Goal: Transaction & Acquisition: Download file/media

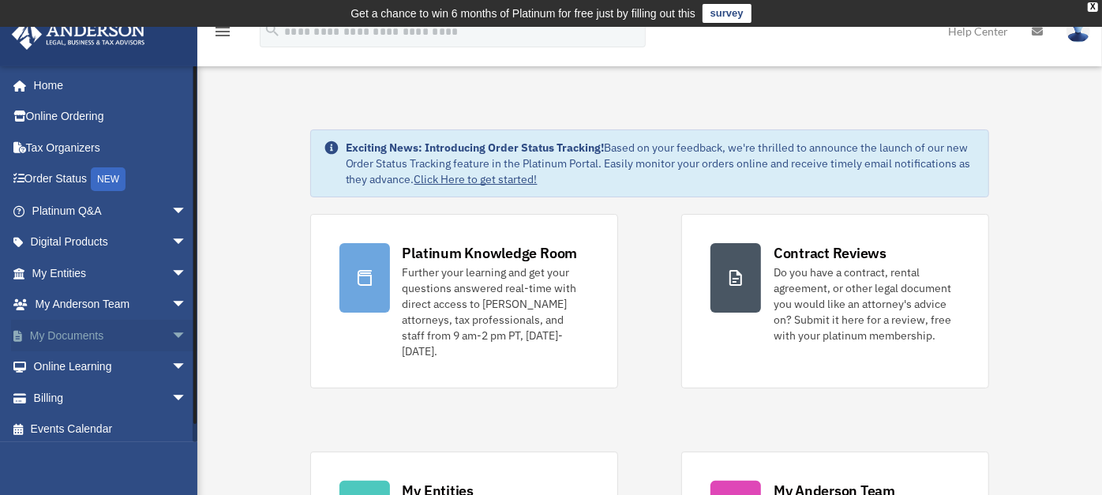
click at [64, 332] on link "My Documents arrow_drop_down" at bounding box center [111, 336] width 200 height 32
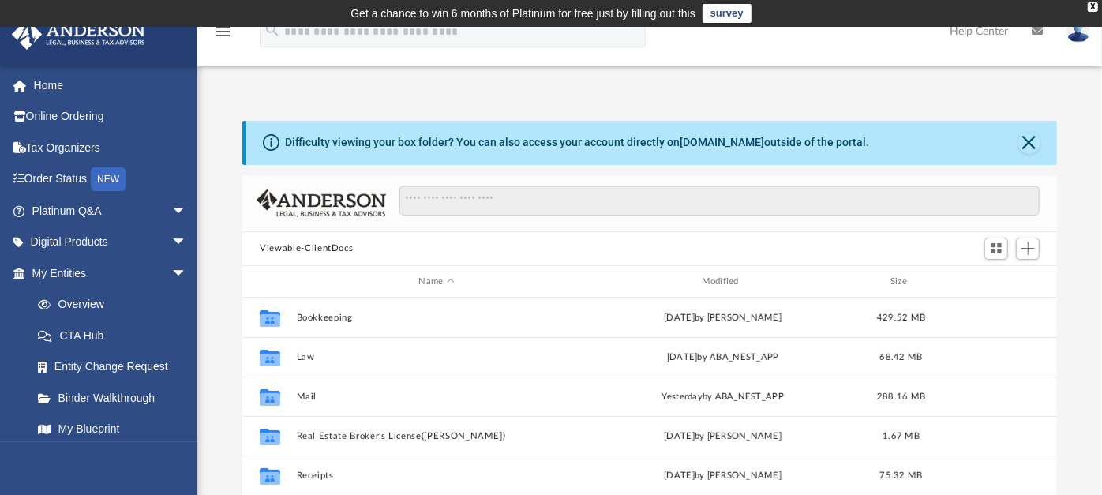
scroll to position [345, 800]
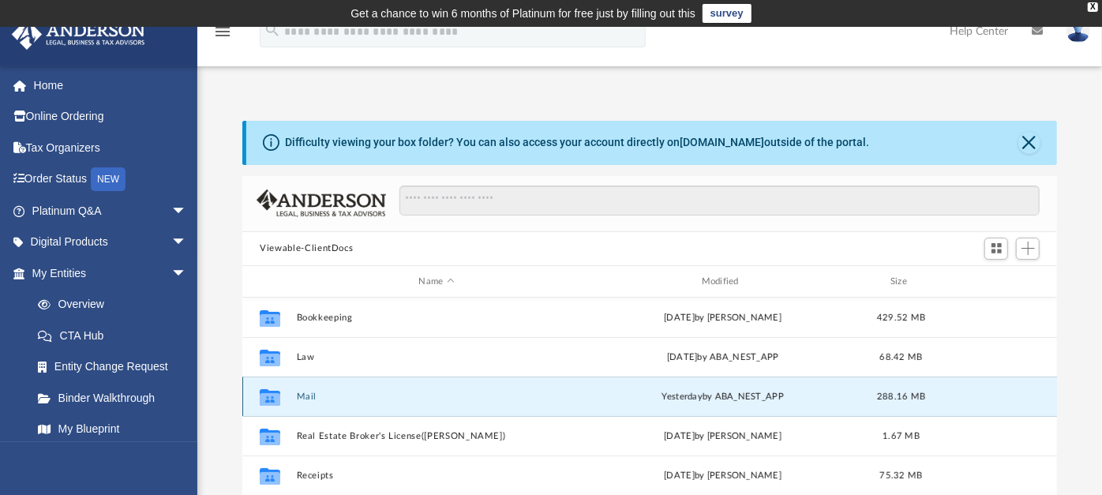
click at [303, 401] on button "Mail" at bounding box center [436, 396] width 279 height 10
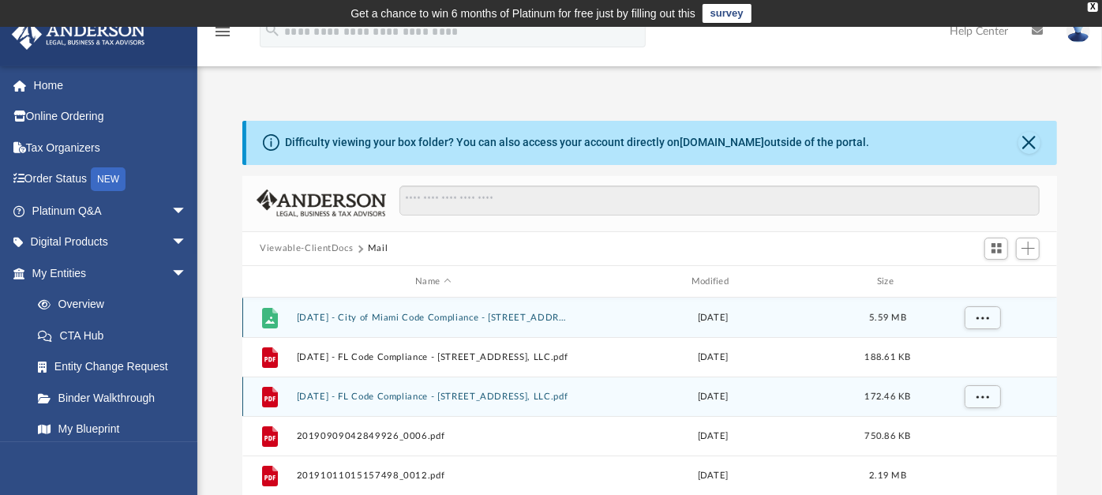
scroll to position [13, 14]
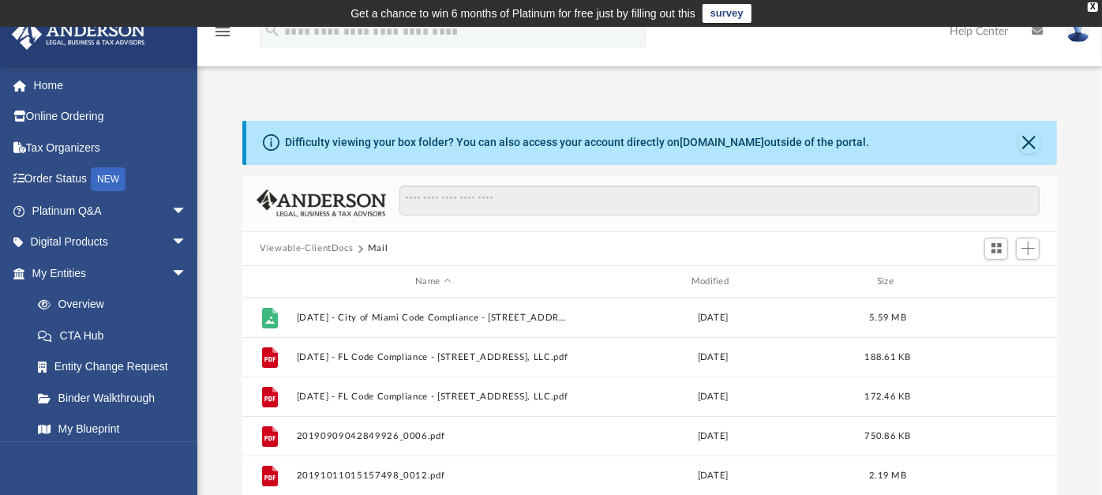
click at [709, 272] on div "Name Modified Size" at bounding box center [649, 282] width 814 height 32
click at [709, 279] on div "Modified" at bounding box center [712, 282] width 273 height 14
click at [710, 282] on div "Modified" at bounding box center [712, 282] width 273 height 14
click at [728, 279] on div "Modified" at bounding box center [712, 282] width 273 height 14
click at [735, 284] on div "Modified" at bounding box center [712, 282] width 273 height 14
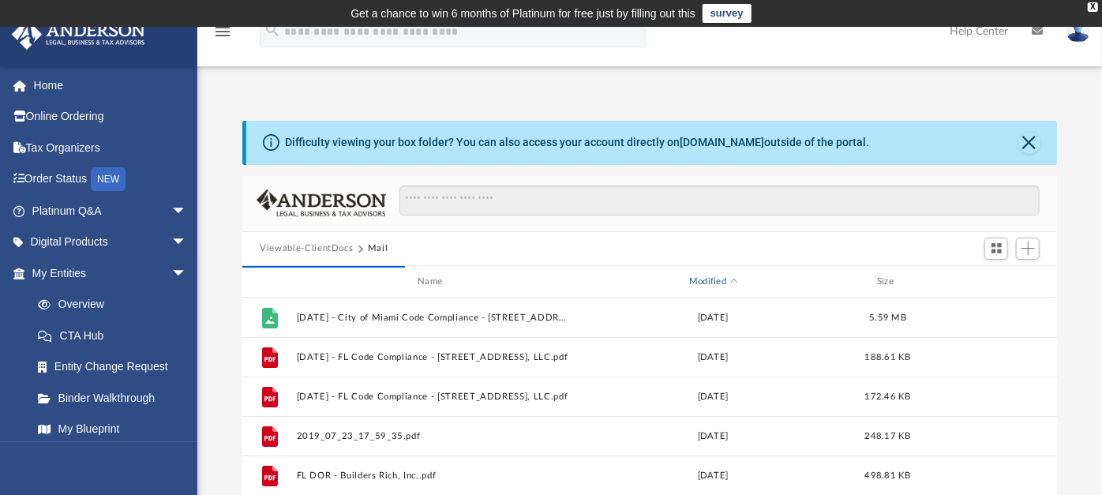
click at [712, 275] on div "Modified" at bounding box center [712, 282] width 273 height 14
click at [1030, 144] on button "Close" at bounding box center [1029, 143] width 22 height 22
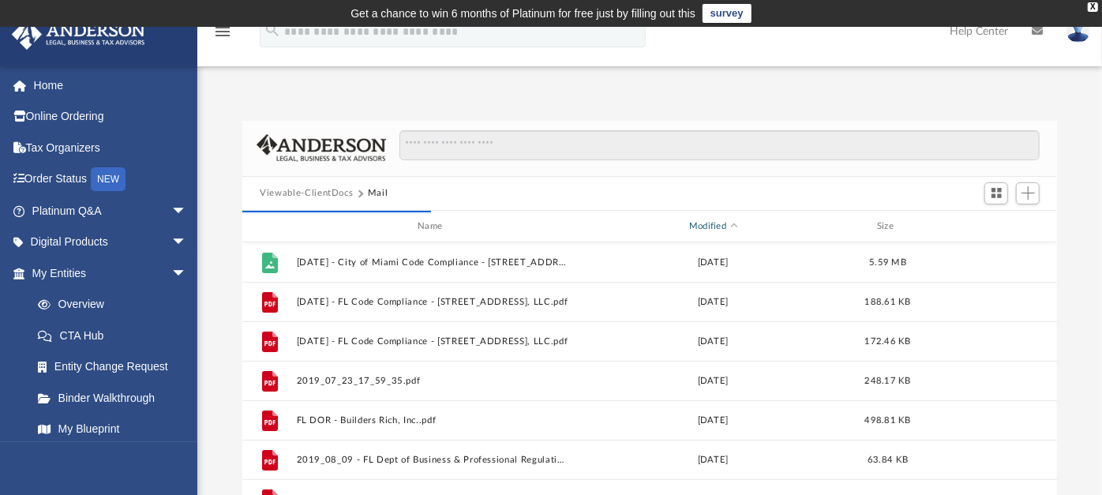
click at [704, 221] on div "Modified" at bounding box center [712, 226] width 273 height 14
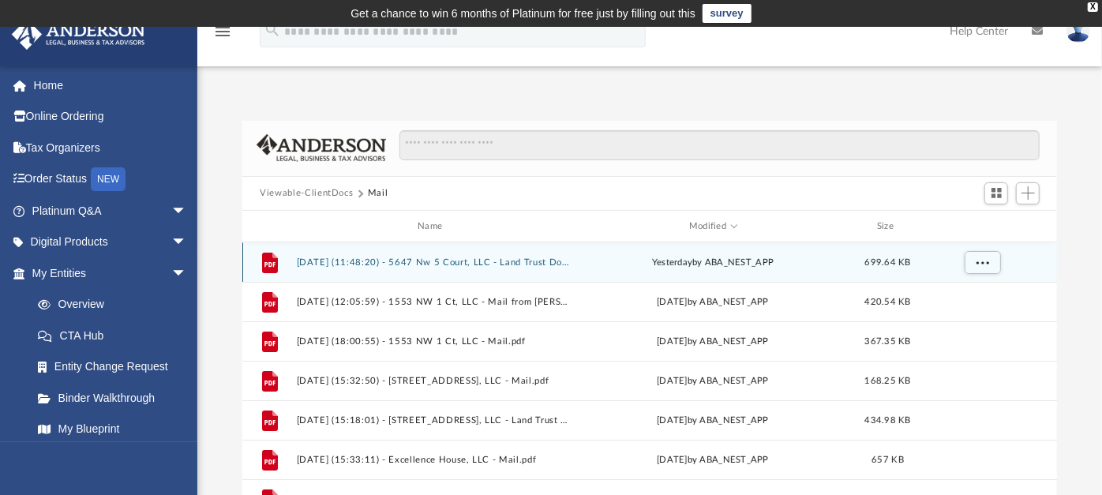
click at [363, 263] on button "[DATE] (11:48:20) - 5647 Nw 5 Court, LLC - Land Trust Documents from [PERSON_NA…" at bounding box center [433, 262] width 273 height 10
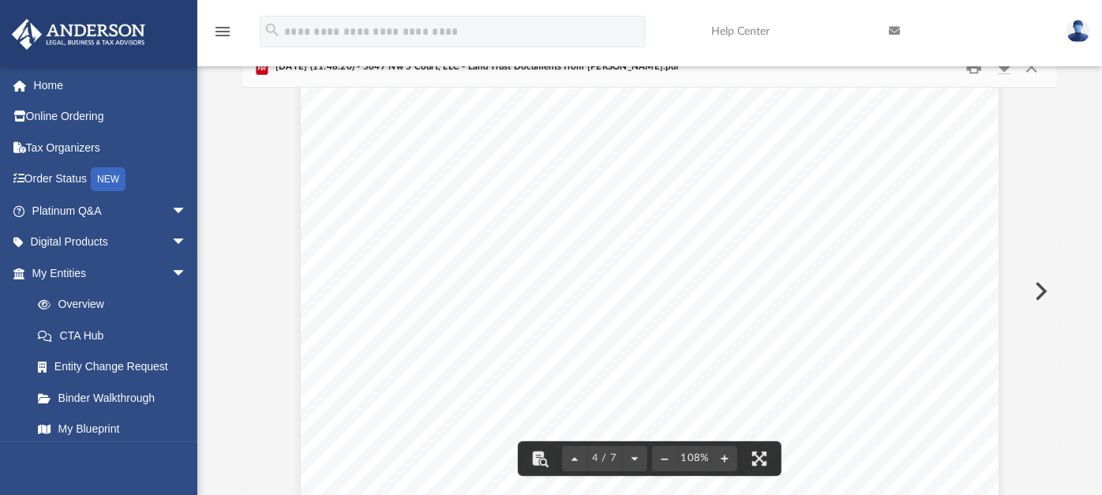
scroll to position [1801, 0]
click at [1002, 72] on button "Download" at bounding box center [1003, 66] width 28 height 24
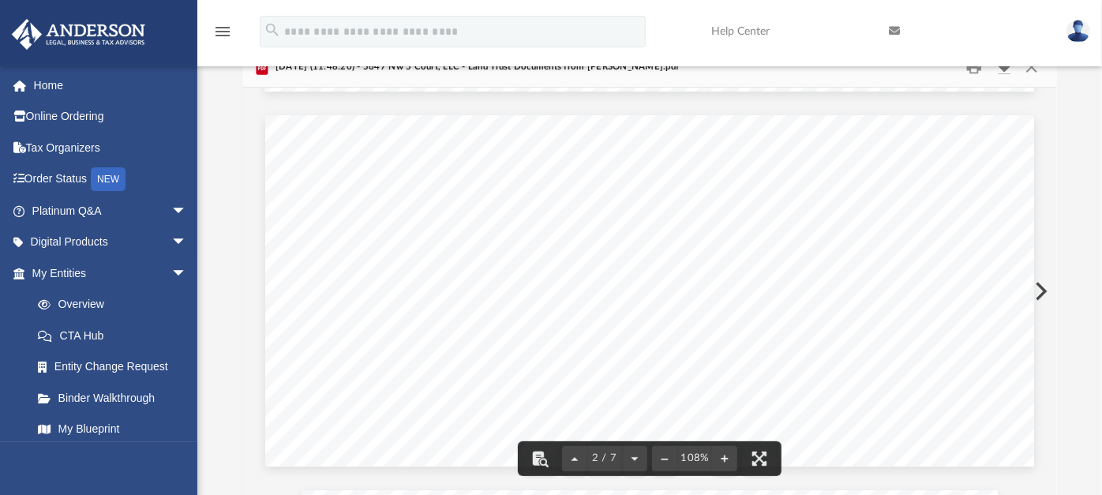
scroll to position [0, 0]
click at [1045, 295] on button "Preview" at bounding box center [1039, 291] width 35 height 44
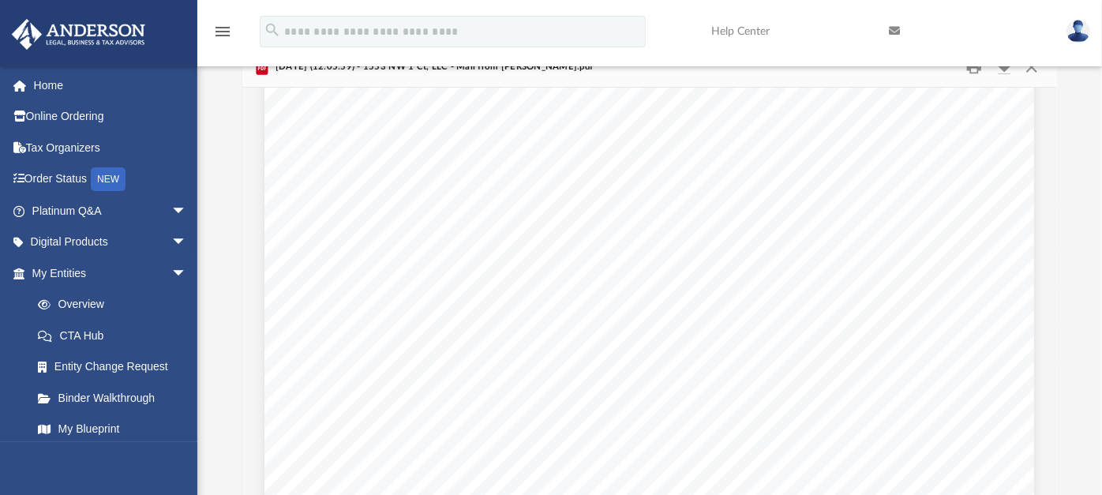
scroll to position [288, 0]
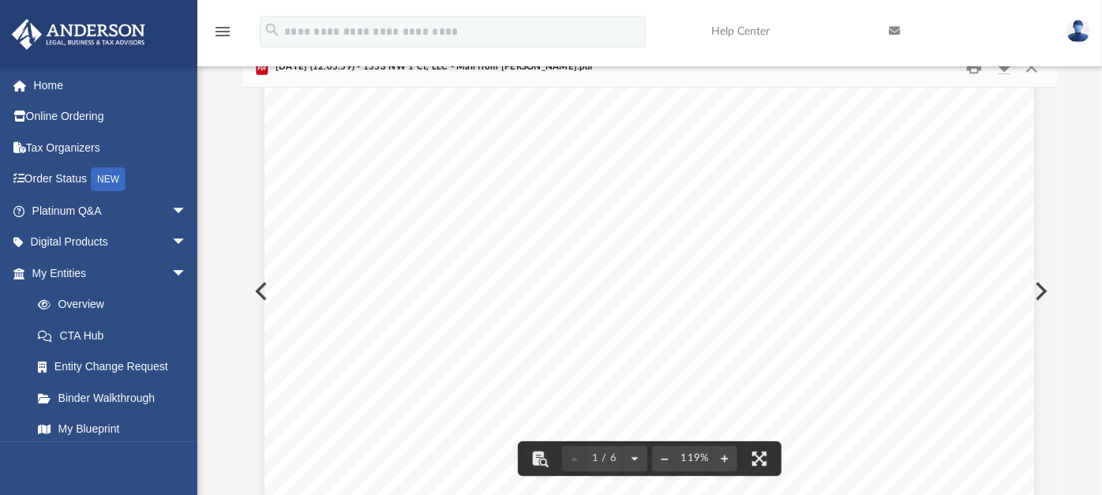
click at [1039, 294] on button "Preview" at bounding box center [1039, 291] width 35 height 44
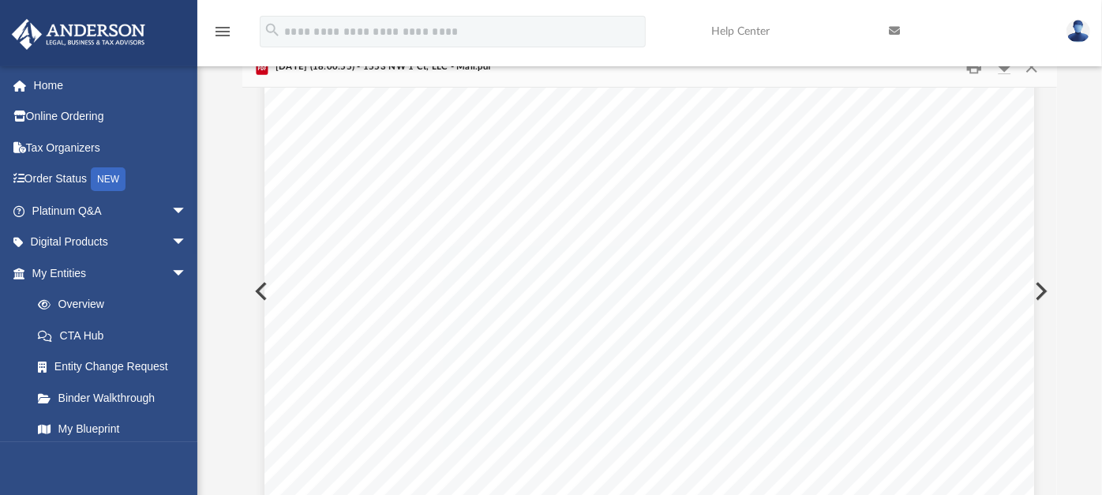
scroll to position [0, 0]
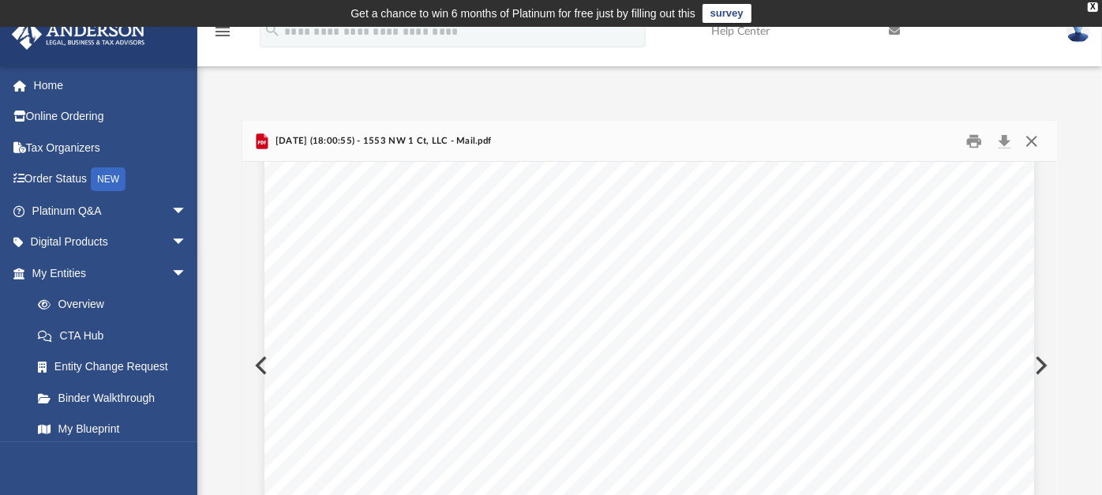
click at [1038, 137] on button "Close" at bounding box center [1031, 141] width 28 height 24
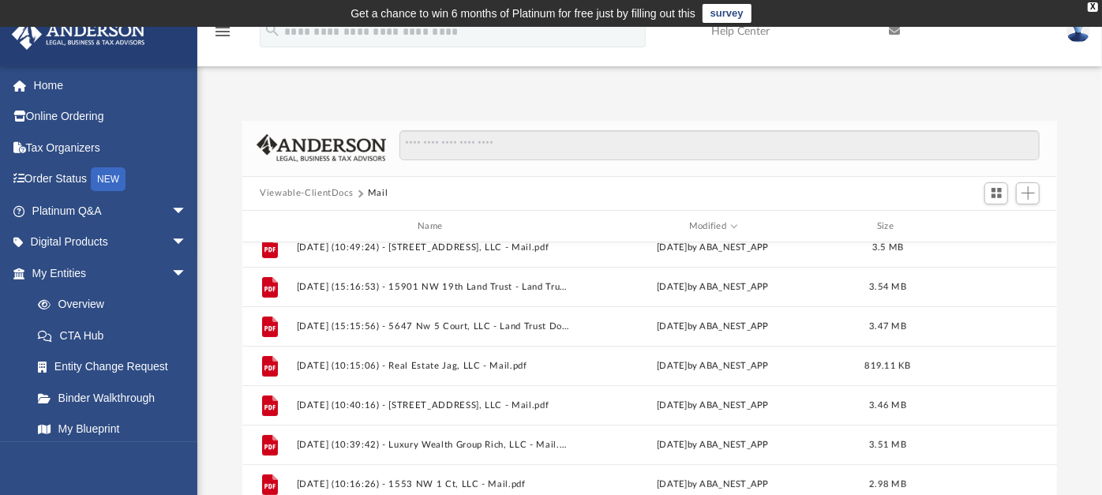
scroll to position [252, 0]
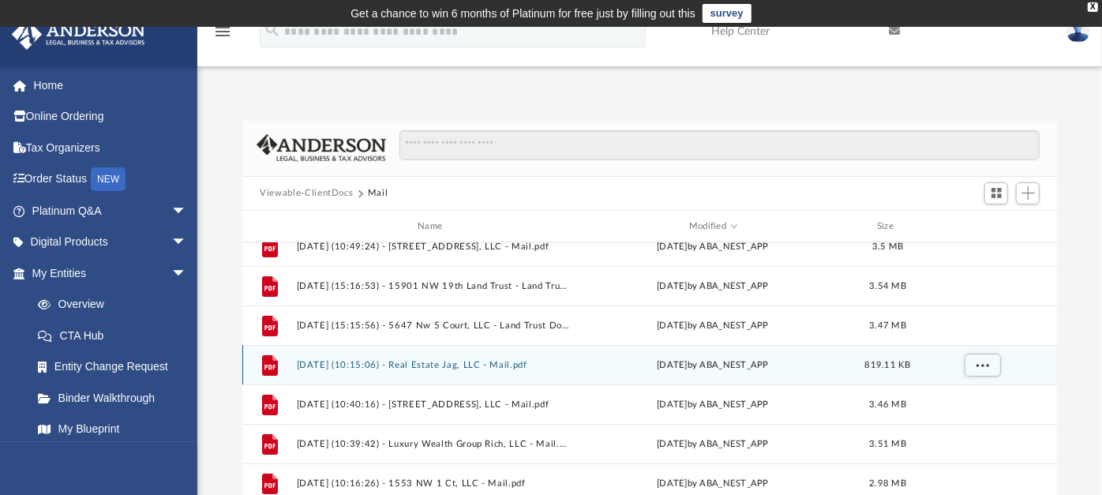
click at [335, 367] on button "[DATE] (10:15:06) - Real Estate Jag, LLC - Mail.pdf" at bounding box center [433, 365] width 273 height 10
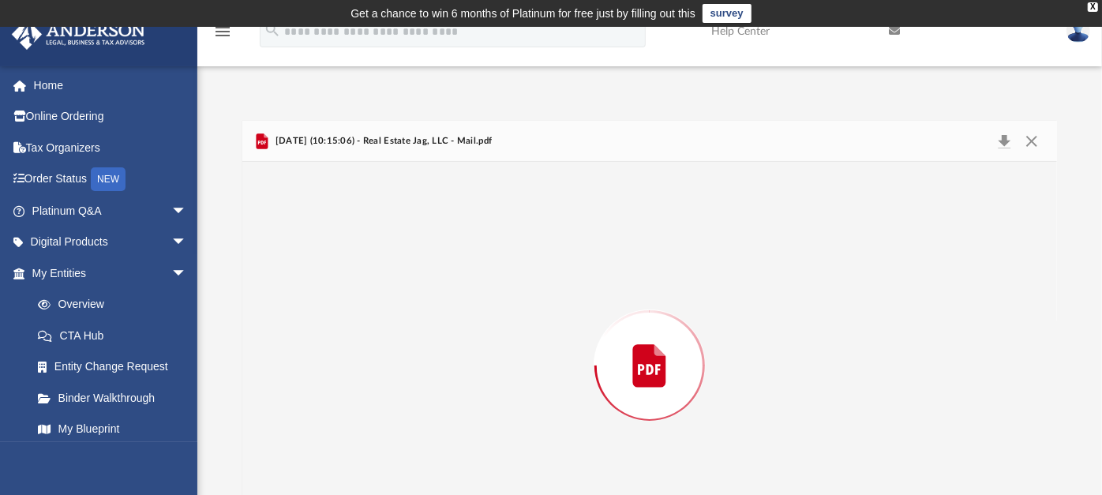
scroll to position [74, 0]
